Goal: Book appointment/travel/reservation

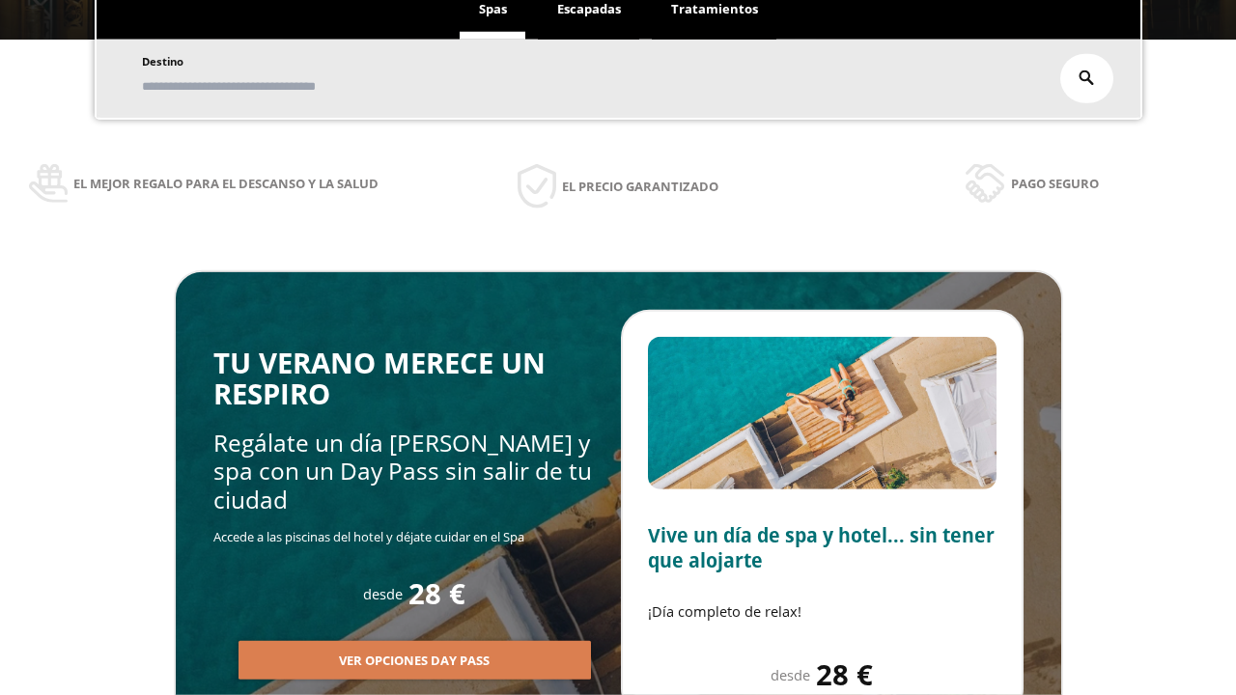
scroll to position [328, 0]
click at [589, 10] on span "Escapadas" at bounding box center [589, 8] width 64 height 17
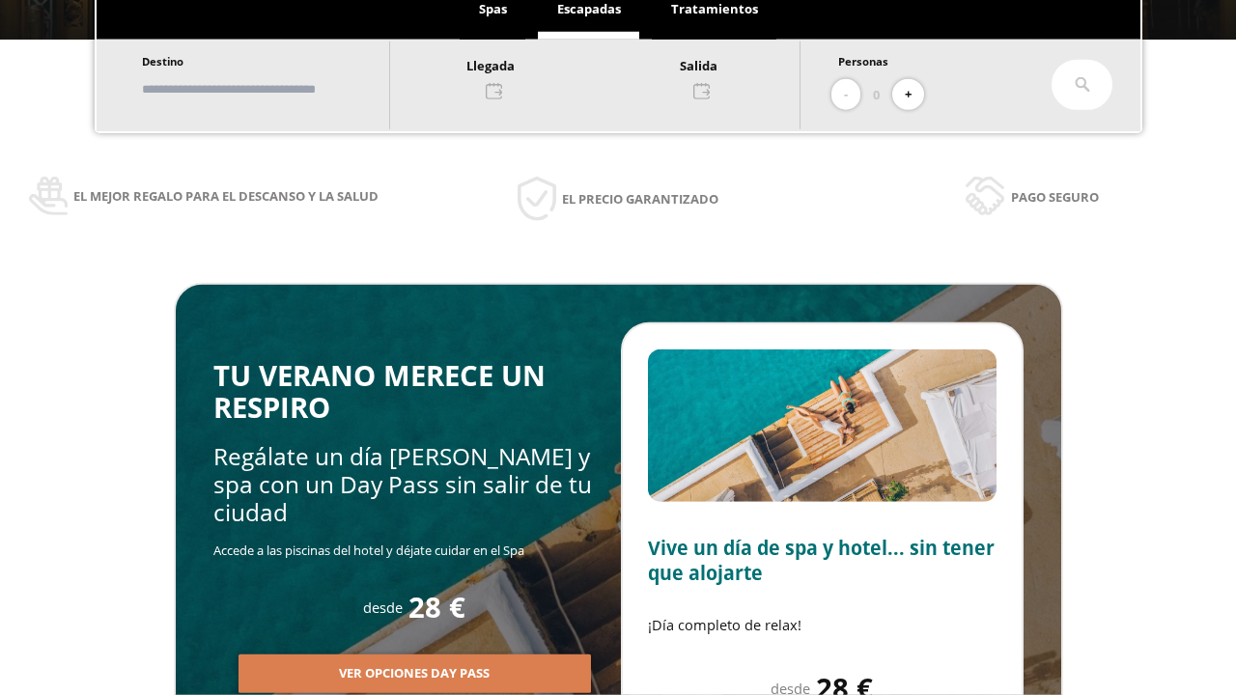
click at [272, 89] on input "text" at bounding box center [256, 89] width 240 height 34
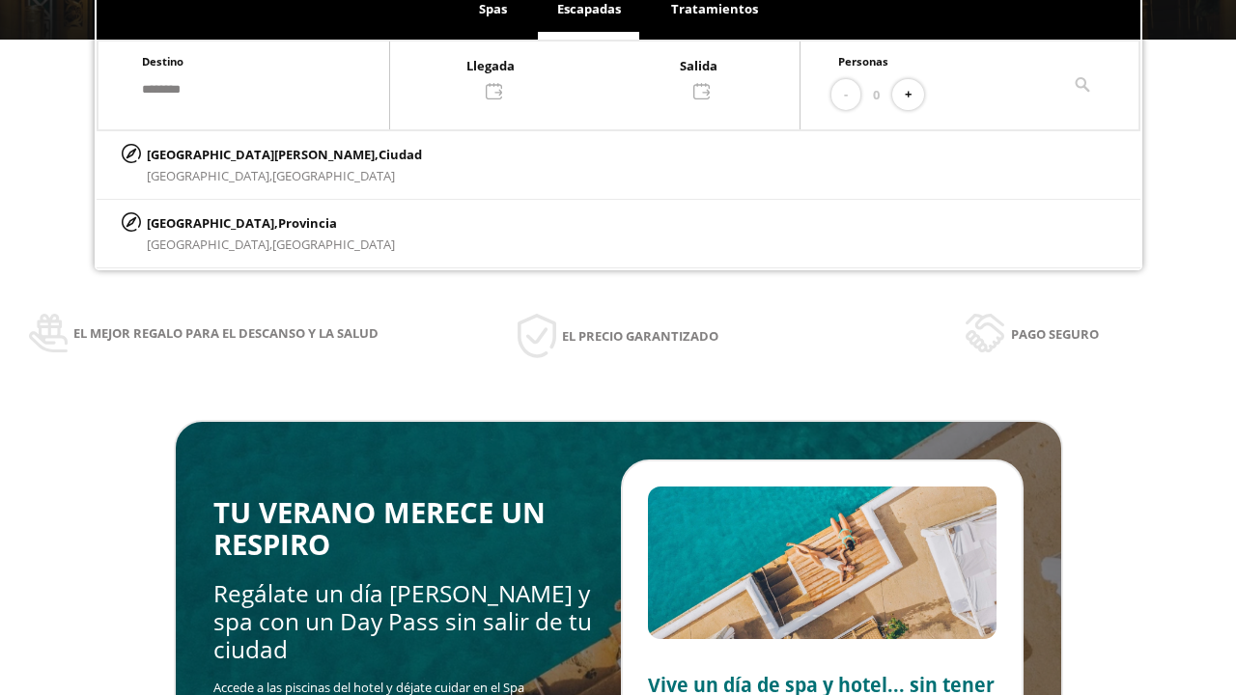
click at [614, 76] on div at bounding box center [594, 77] width 409 height 46
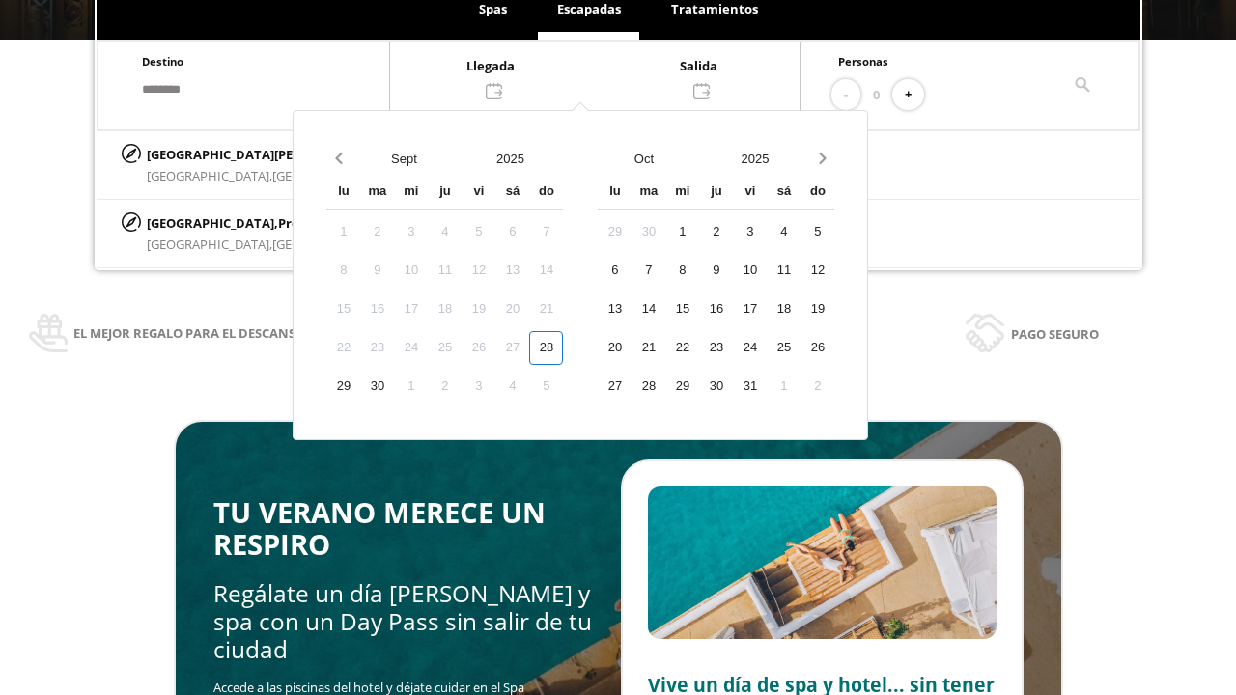
click at [394, 370] on div "30" at bounding box center [377, 387] width 34 height 34
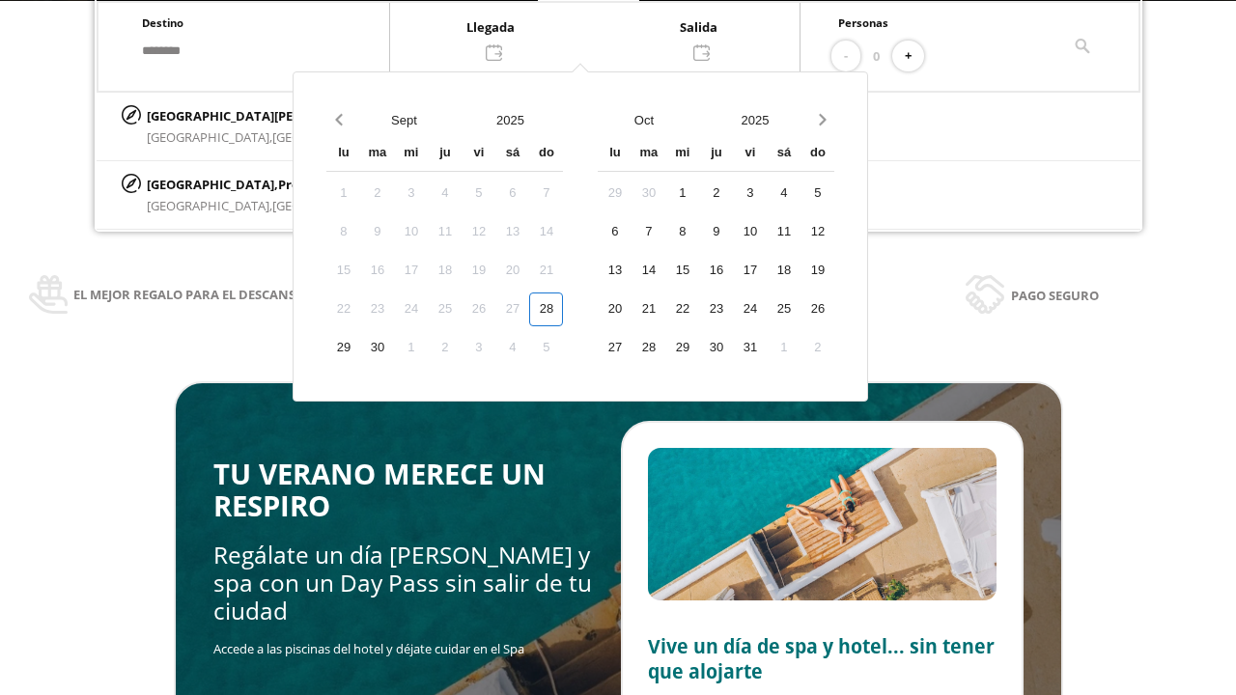
click at [428, 348] on div "1" at bounding box center [411, 348] width 34 height 34
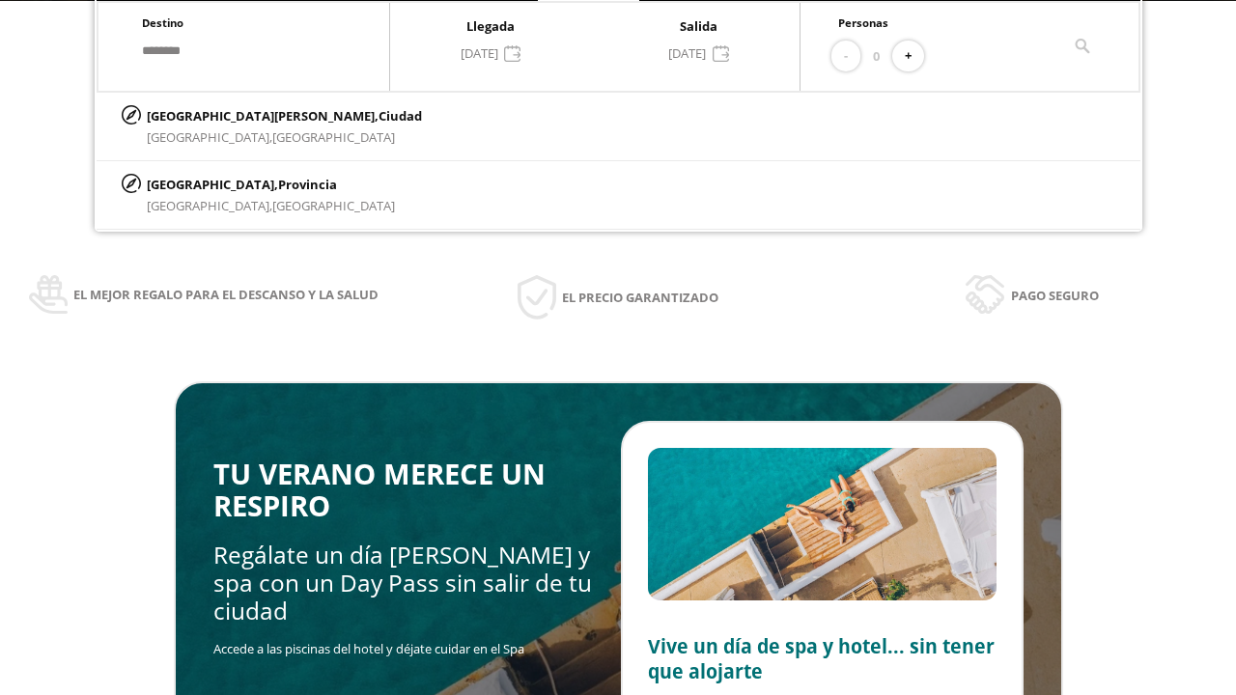
click at [914, 56] on button "+" at bounding box center [908, 57] width 32 height 32
click at [242, 115] on p "[GEOGRAPHIC_DATA][PERSON_NAME], [GEOGRAPHIC_DATA]" at bounding box center [284, 115] width 275 height 21
type input "**********"
